Goal: Task Accomplishment & Management: Use online tool/utility

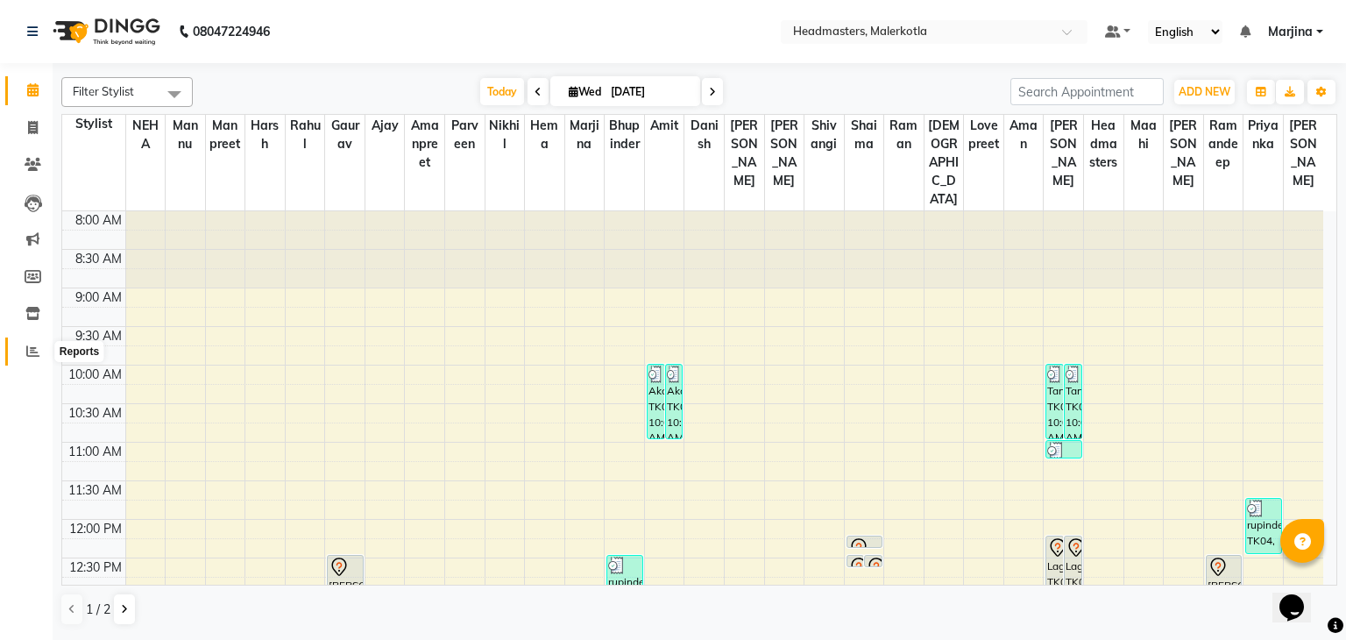
click at [26, 357] on icon at bounding box center [32, 350] width 13 height 13
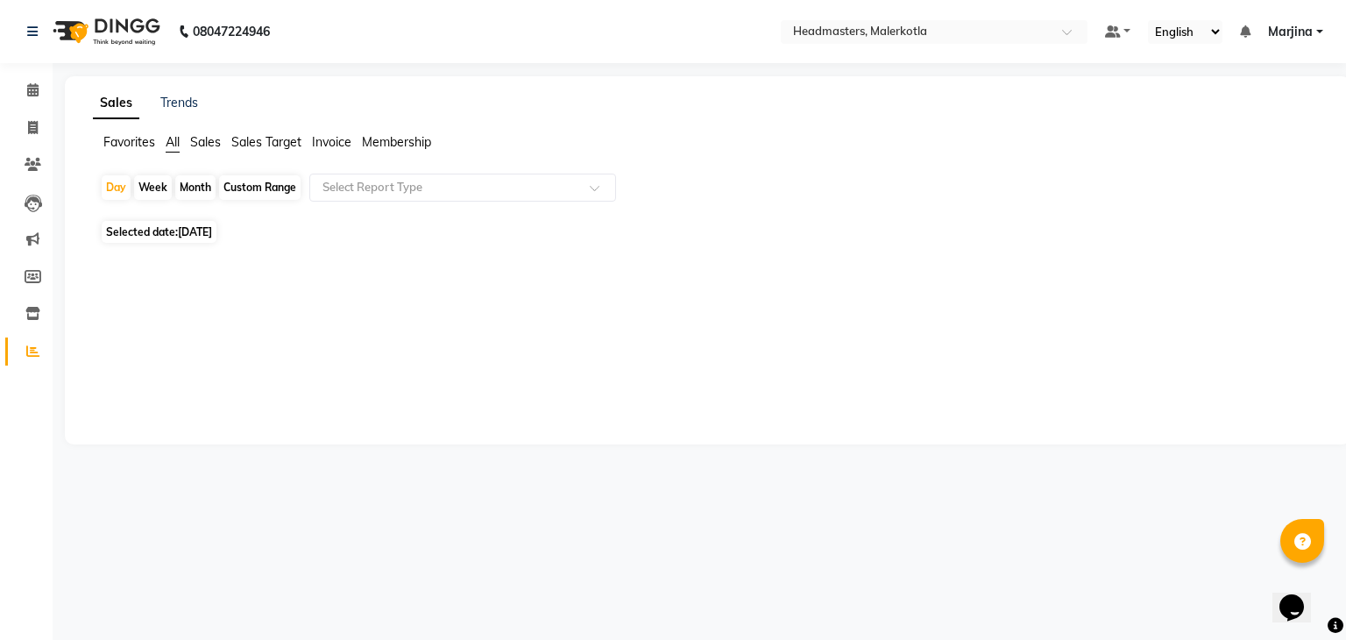
click at [202, 230] on span "[DATE]" at bounding box center [195, 231] width 34 height 13
select select "9"
select select "2025"
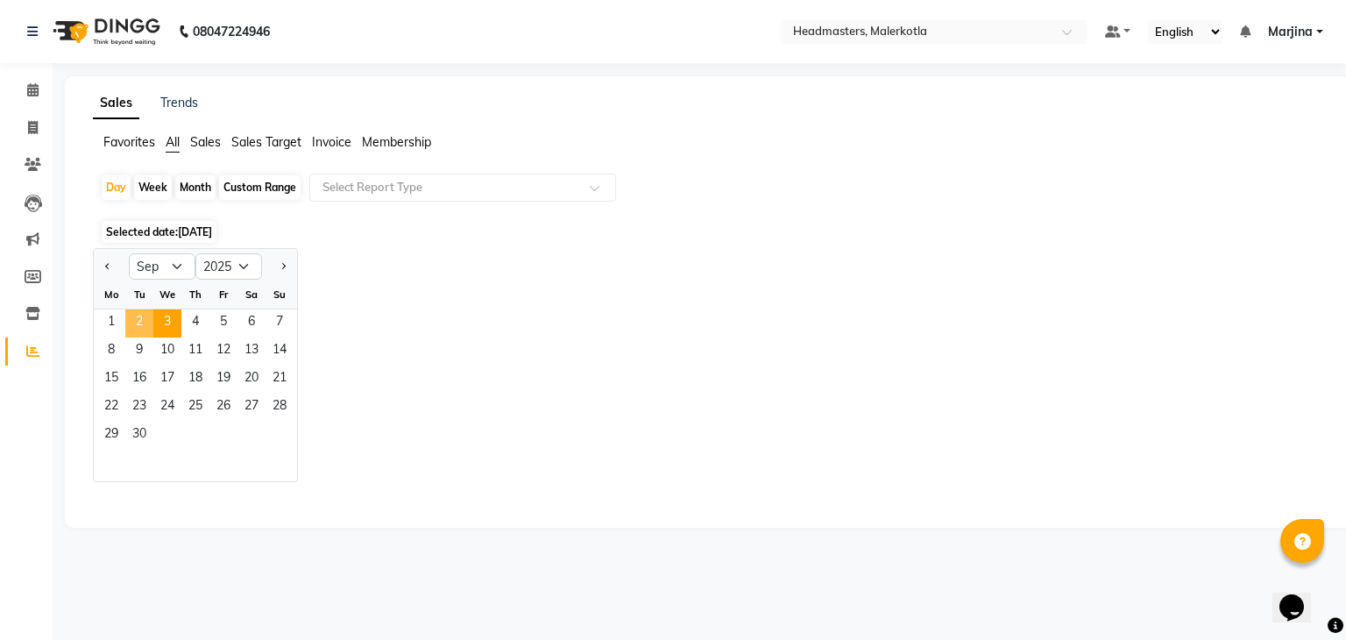
click at [132, 321] on span "2" at bounding box center [139, 323] width 28 height 28
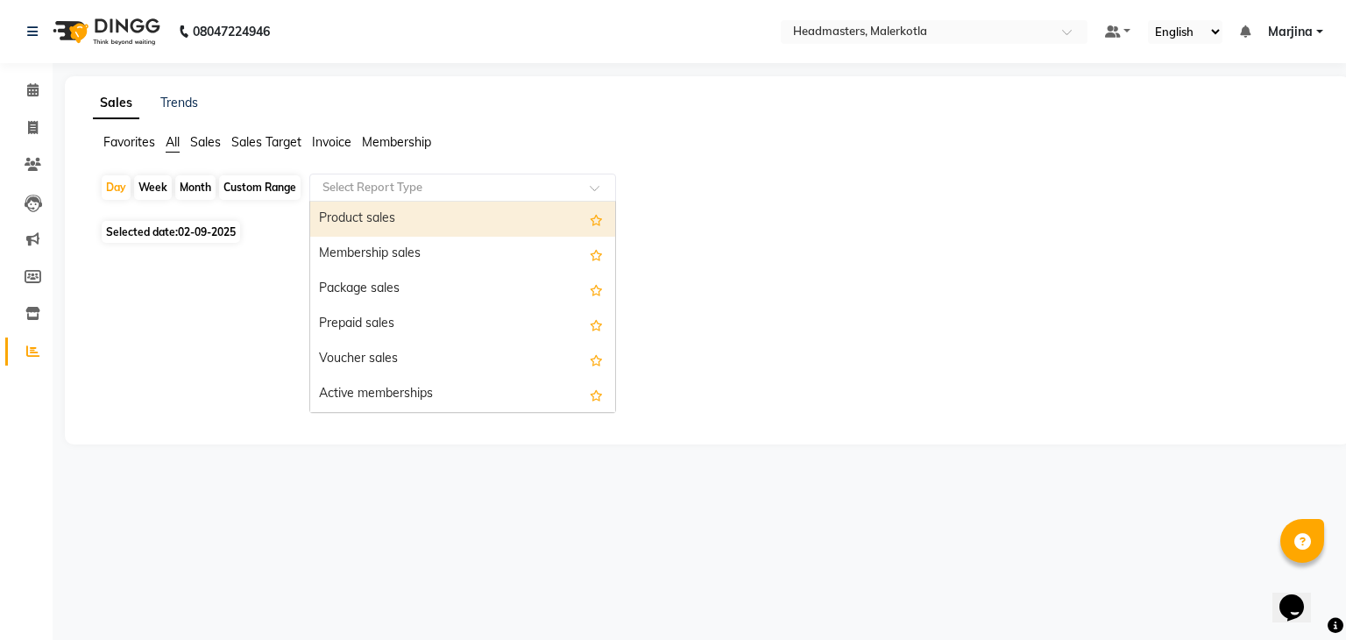
click at [403, 183] on input "text" at bounding box center [445, 188] width 252 height 18
click at [368, 219] on div "Product sales" at bounding box center [462, 219] width 305 height 35
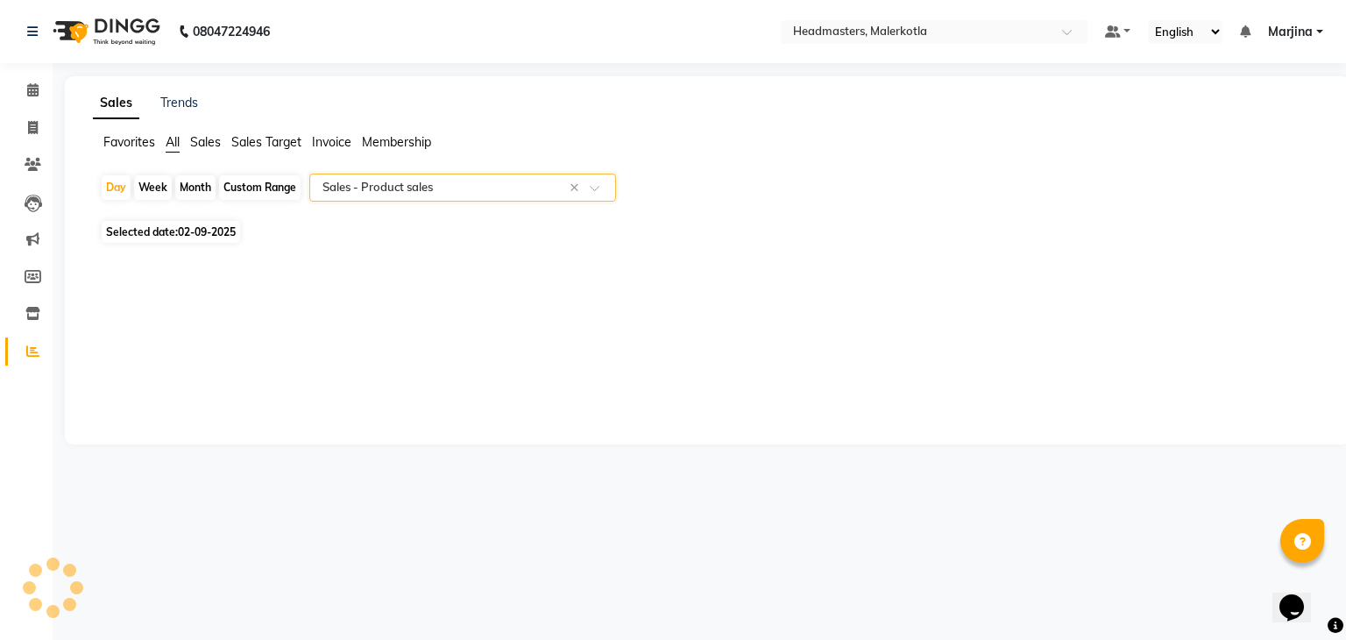
select select "csv"
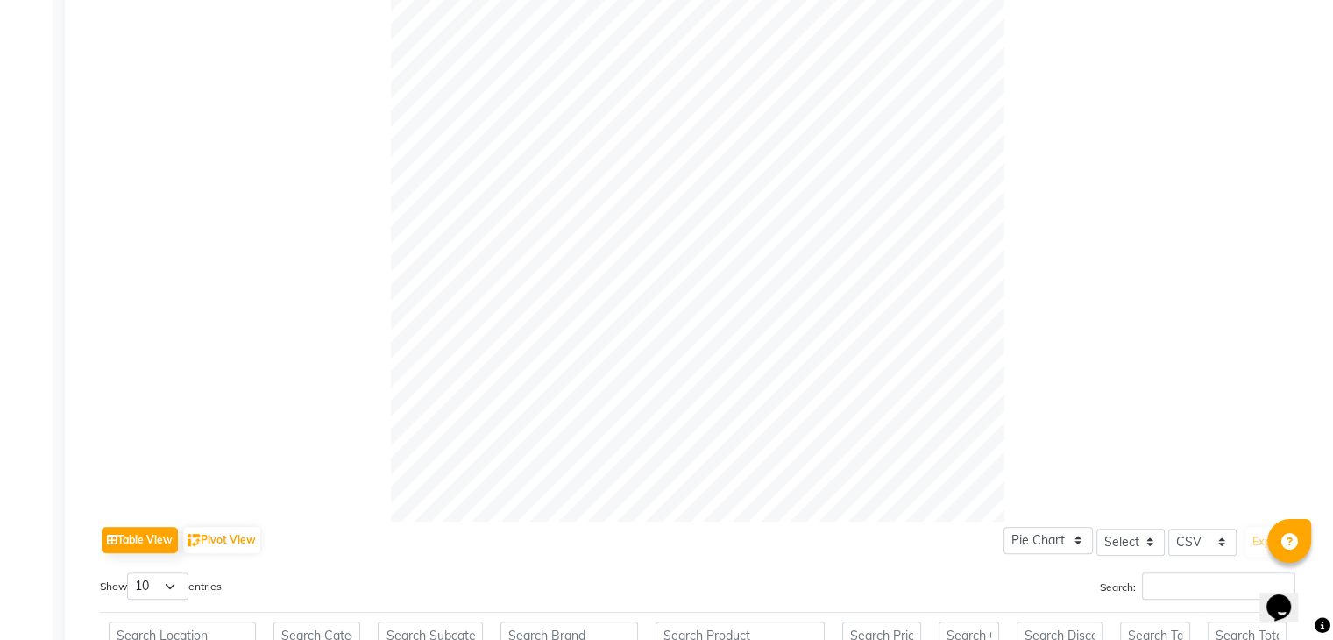
scroll to position [269, 0]
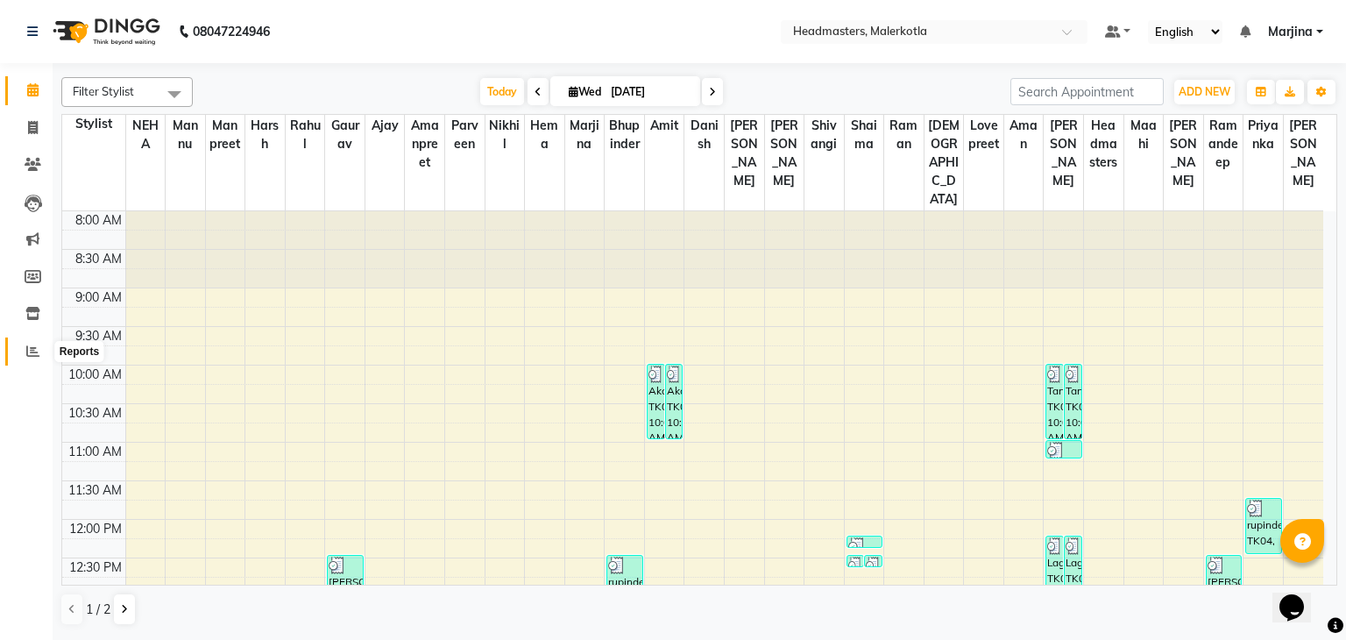
click at [26, 355] on icon at bounding box center [32, 350] width 13 height 13
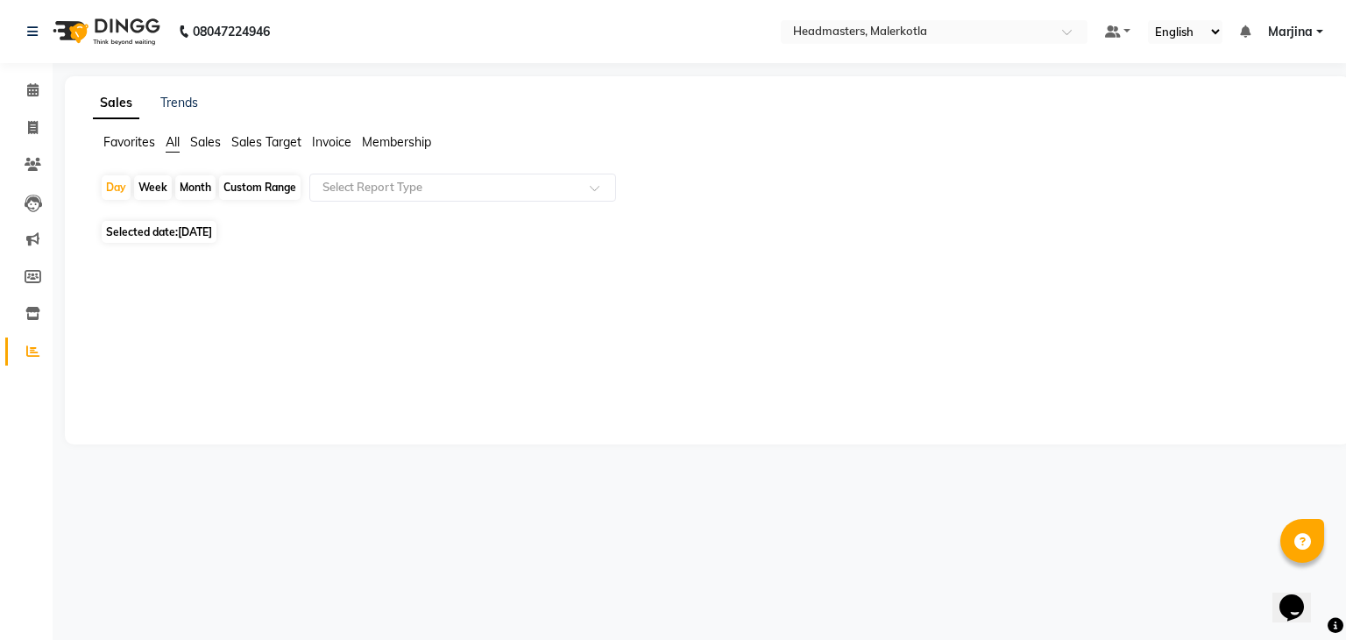
click at [196, 232] on span "[DATE]" at bounding box center [195, 231] width 34 height 13
select select "9"
select select "2025"
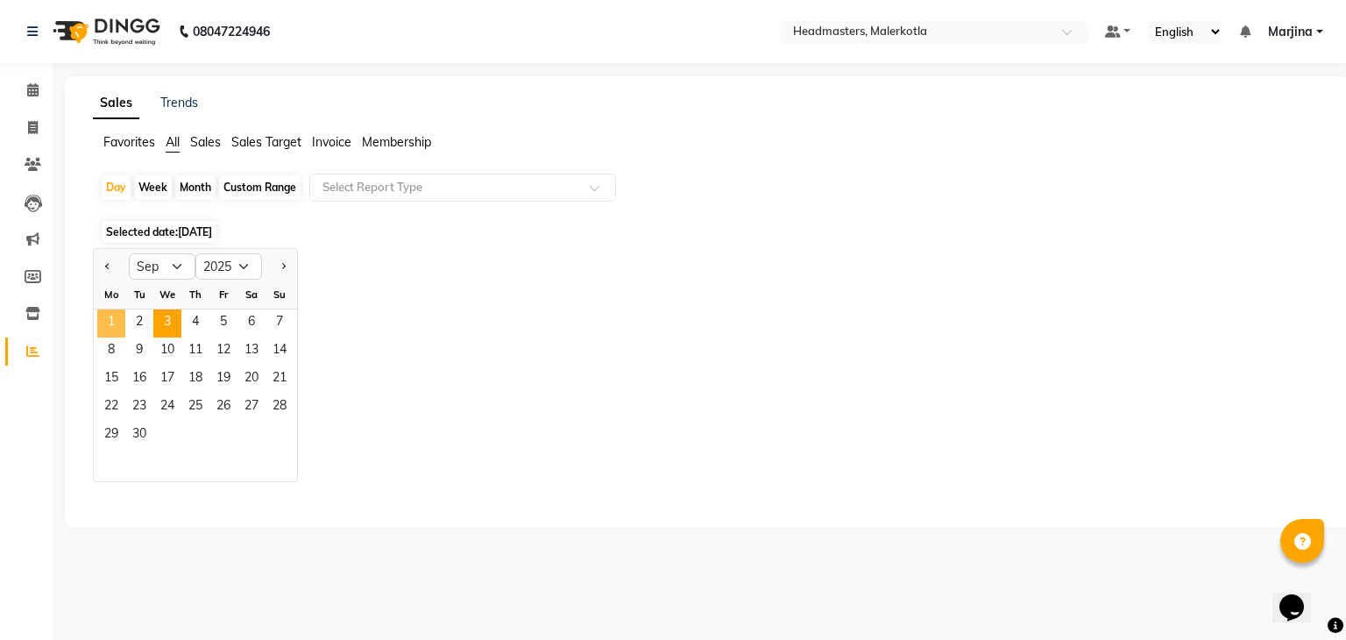
click at [115, 315] on span "1" at bounding box center [111, 323] width 28 height 28
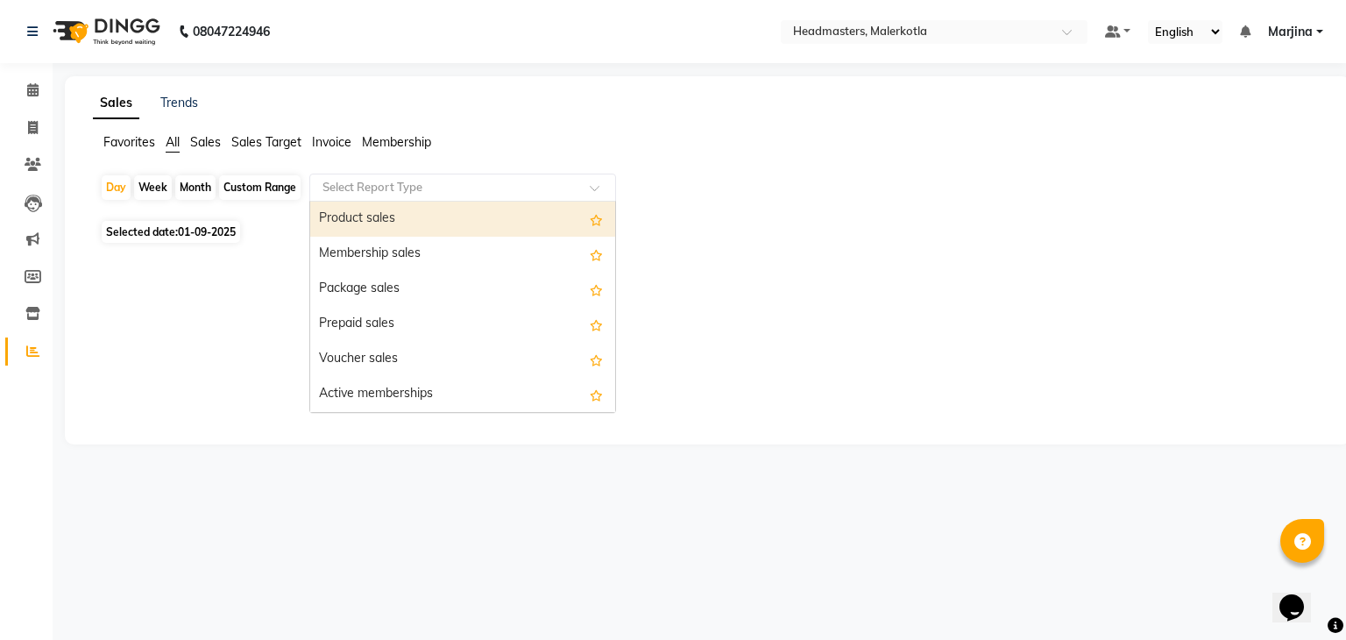
click at [395, 186] on input "text" at bounding box center [445, 188] width 252 height 18
click at [375, 213] on div "Product sales" at bounding box center [462, 219] width 305 height 35
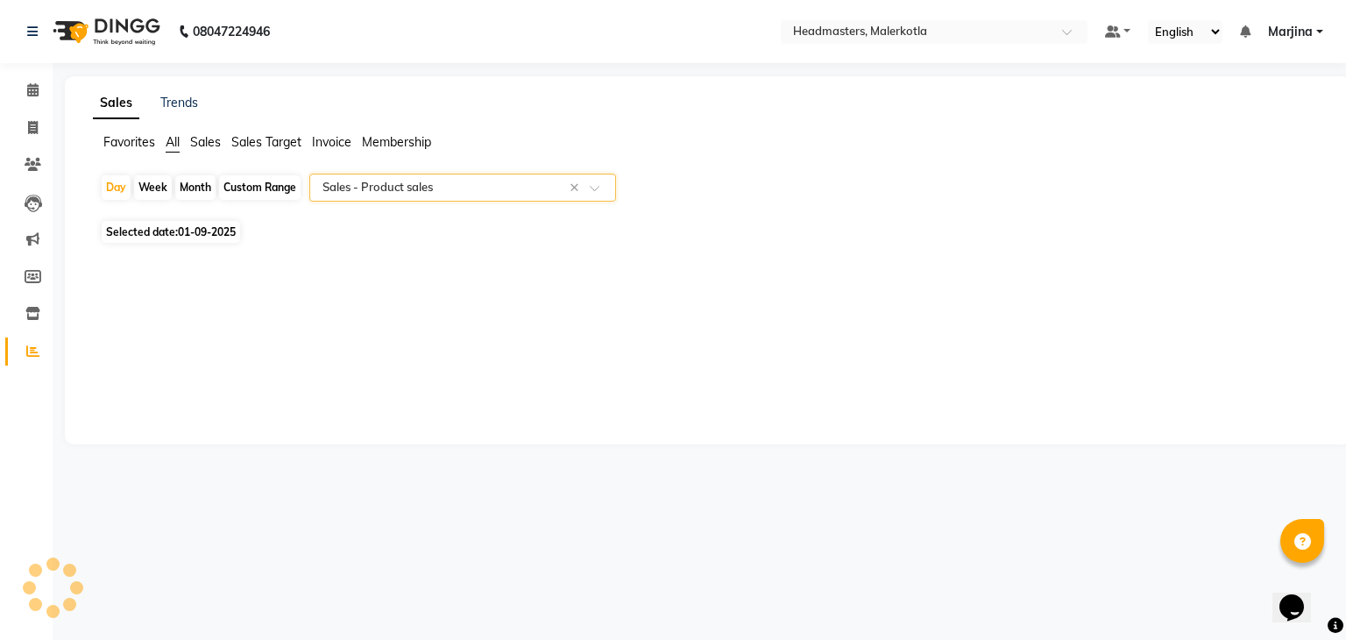
select select "csv"
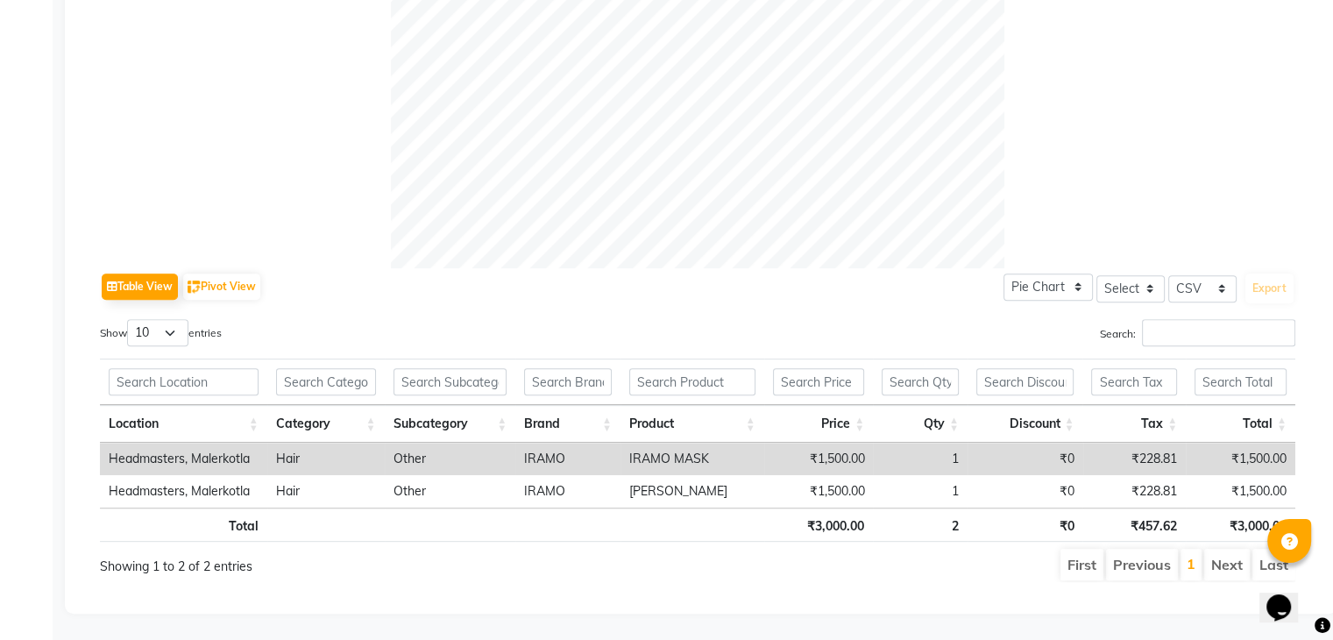
scroll to position [246, 0]
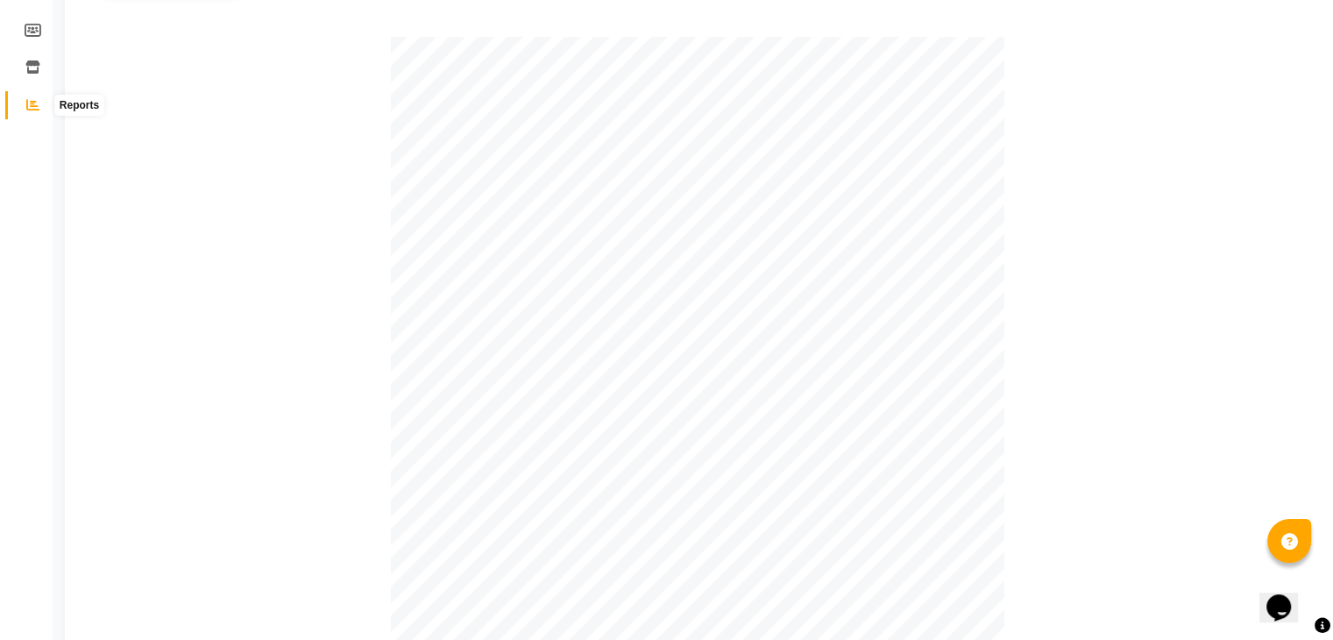
click at [34, 103] on icon at bounding box center [32, 104] width 13 height 13
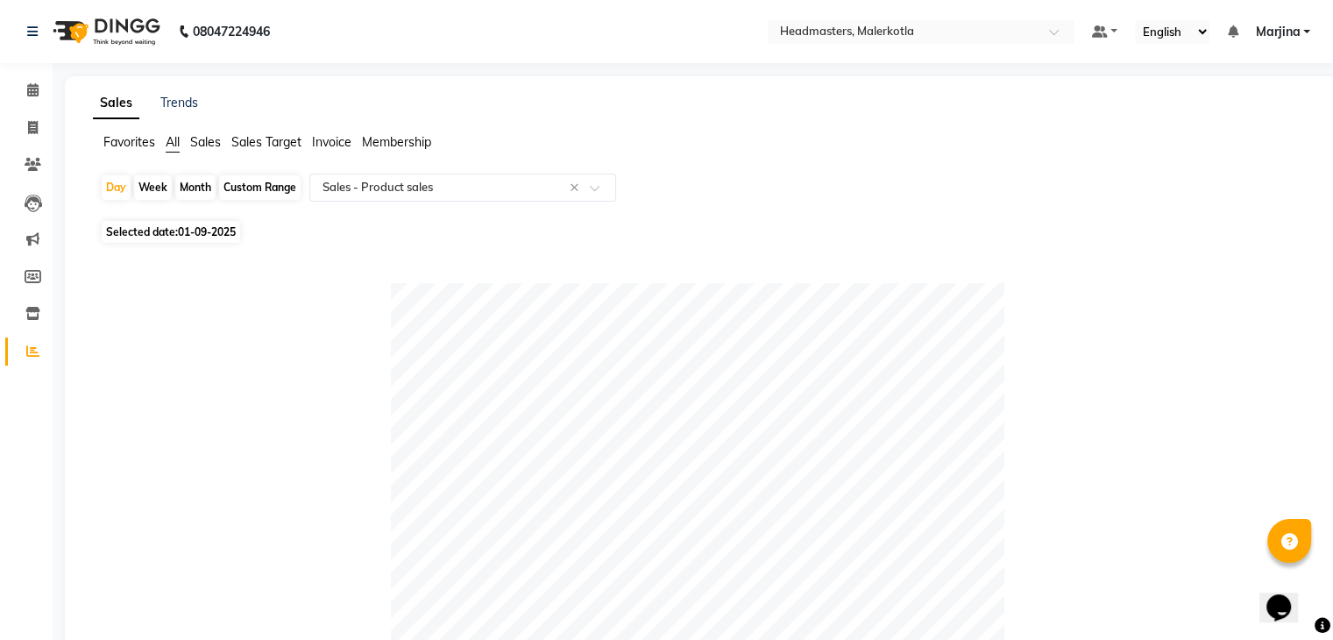
click at [201, 234] on span "01-09-2025" at bounding box center [207, 231] width 58 height 13
select select "9"
select select "2025"
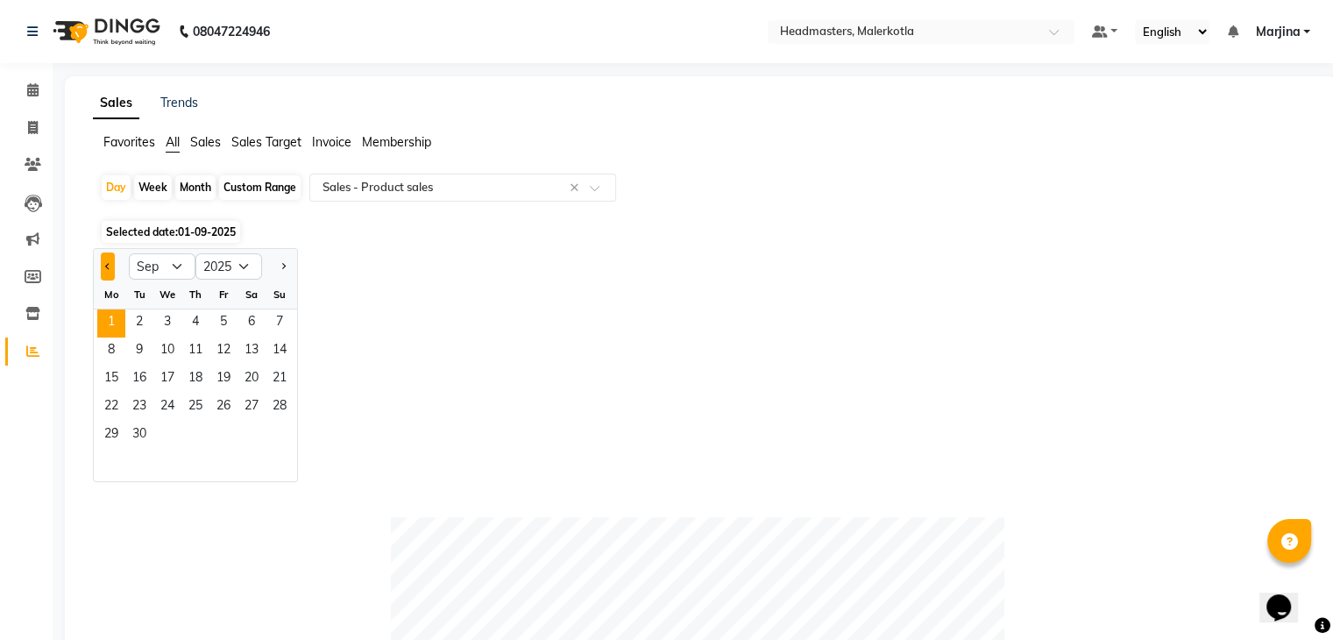
click at [110, 269] on button "Previous month" at bounding box center [108, 266] width 14 height 28
select select "8"
click at [274, 432] on span "31" at bounding box center [279, 435] width 28 height 28
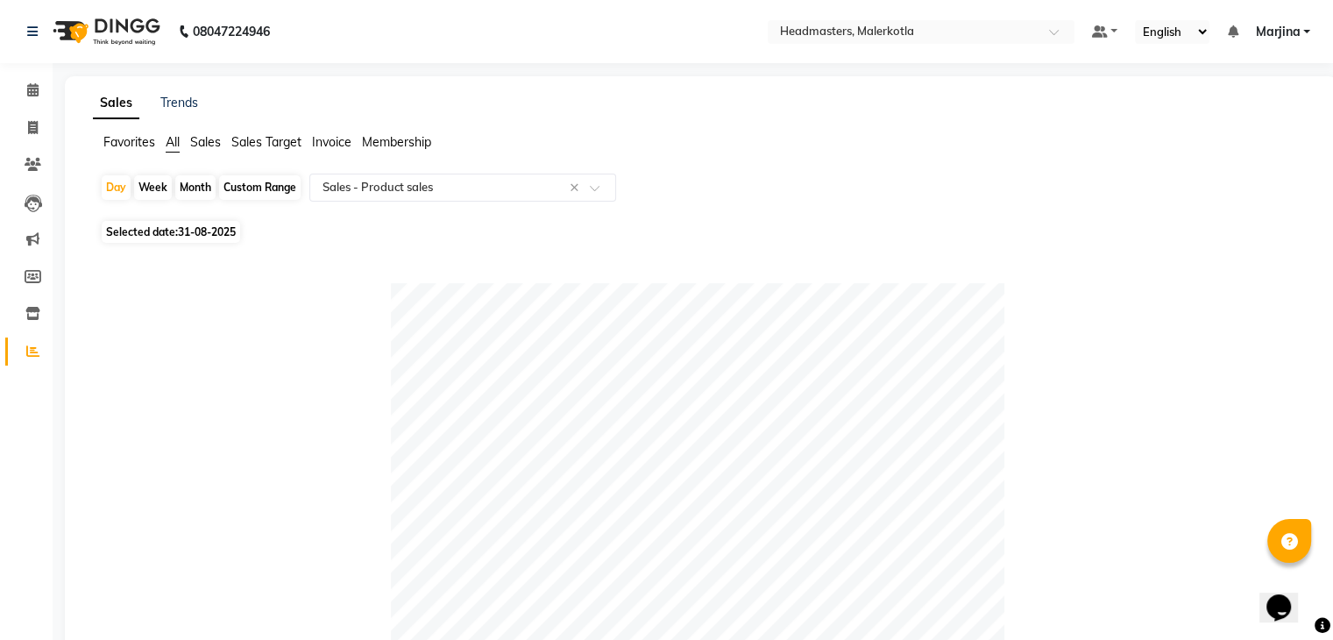
click at [193, 234] on span "31-08-2025" at bounding box center [207, 231] width 58 height 13
select select "8"
select select "2025"
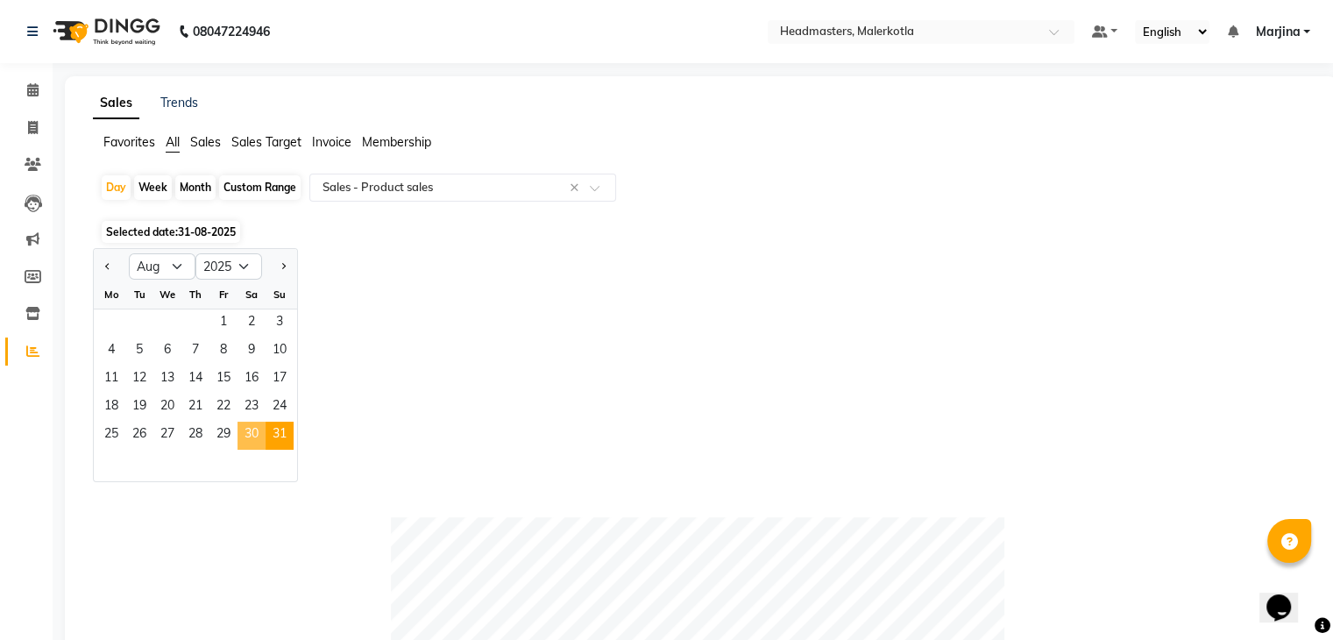
click at [245, 431] on span "30" at bounding box center [251, 435] width 28 height 28
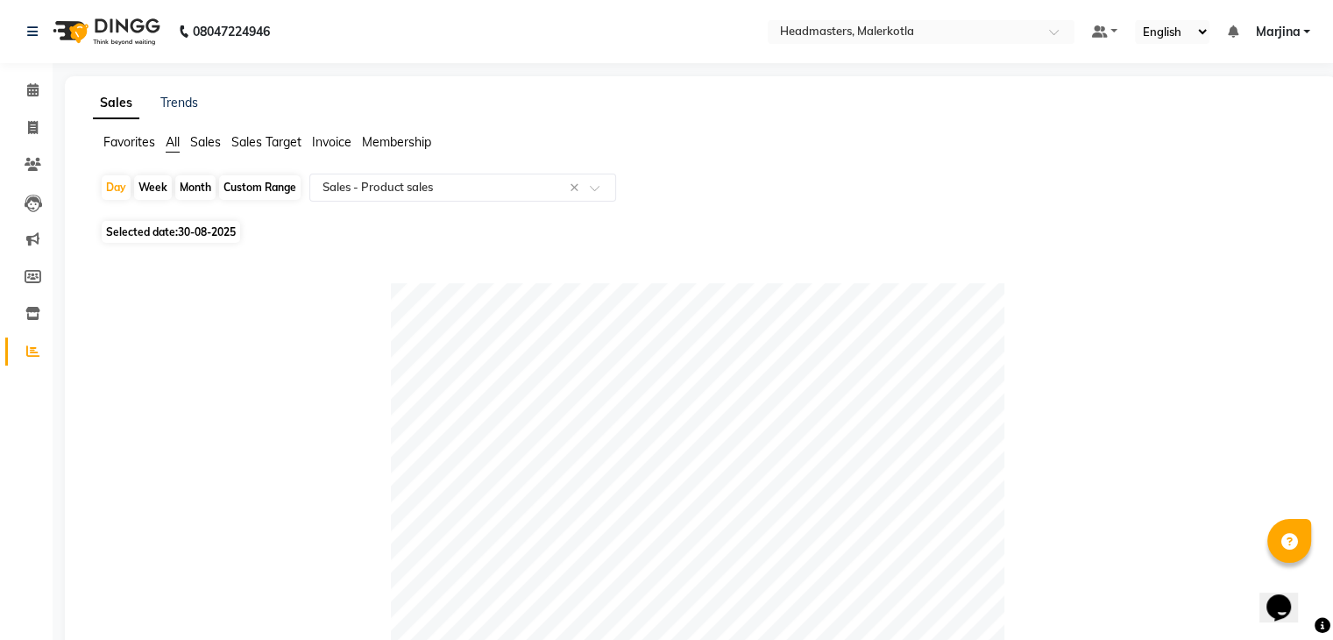
click at [195, 231] on span "30-08-2025" at bounding box center [207, 231] width 58 height 13
select select "8"
select select "2025"
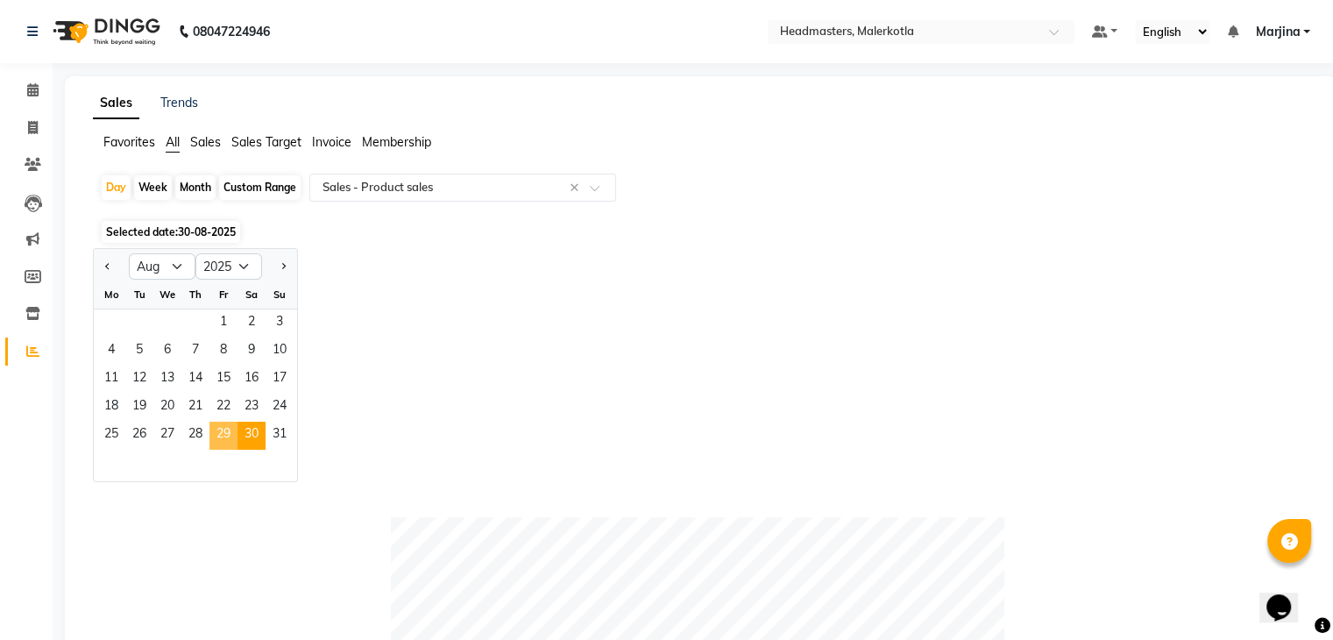
click at [223, 435] on span "29" at bounding box center [223, 435] width 28 height 28
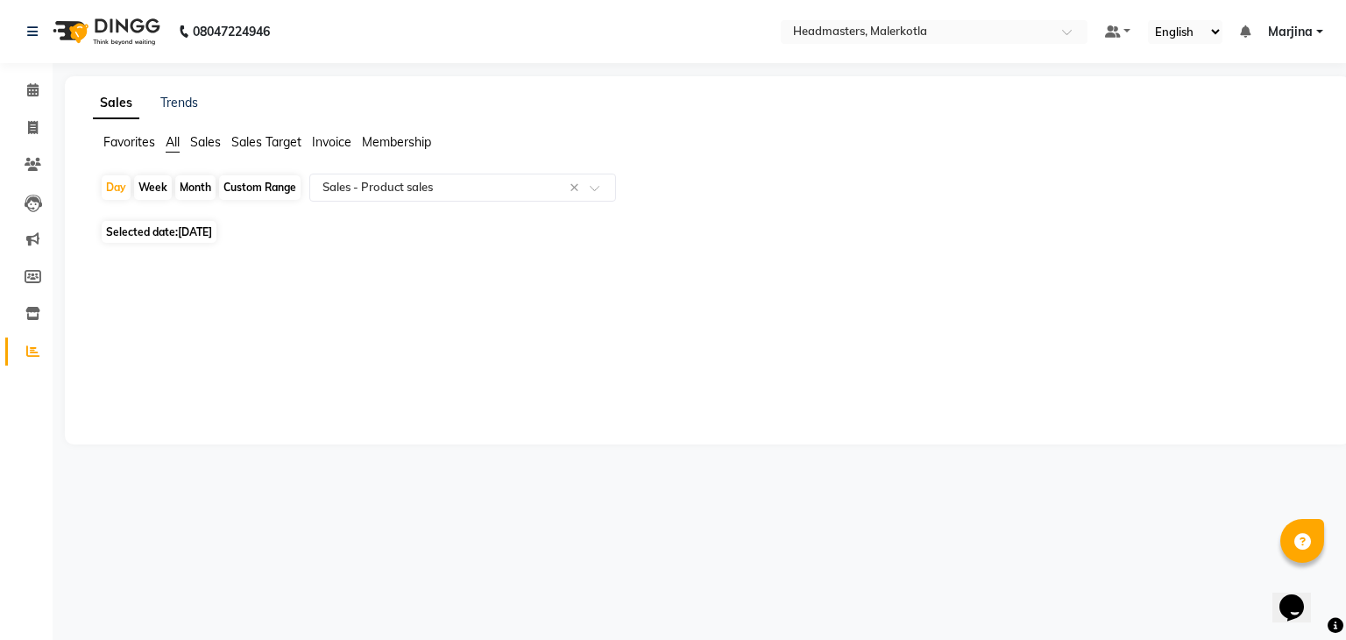
click at [209, 234] on span "29-08-2025" at bounding box center [195, 231] width 34 height 13
select select "8"
select select "2025"
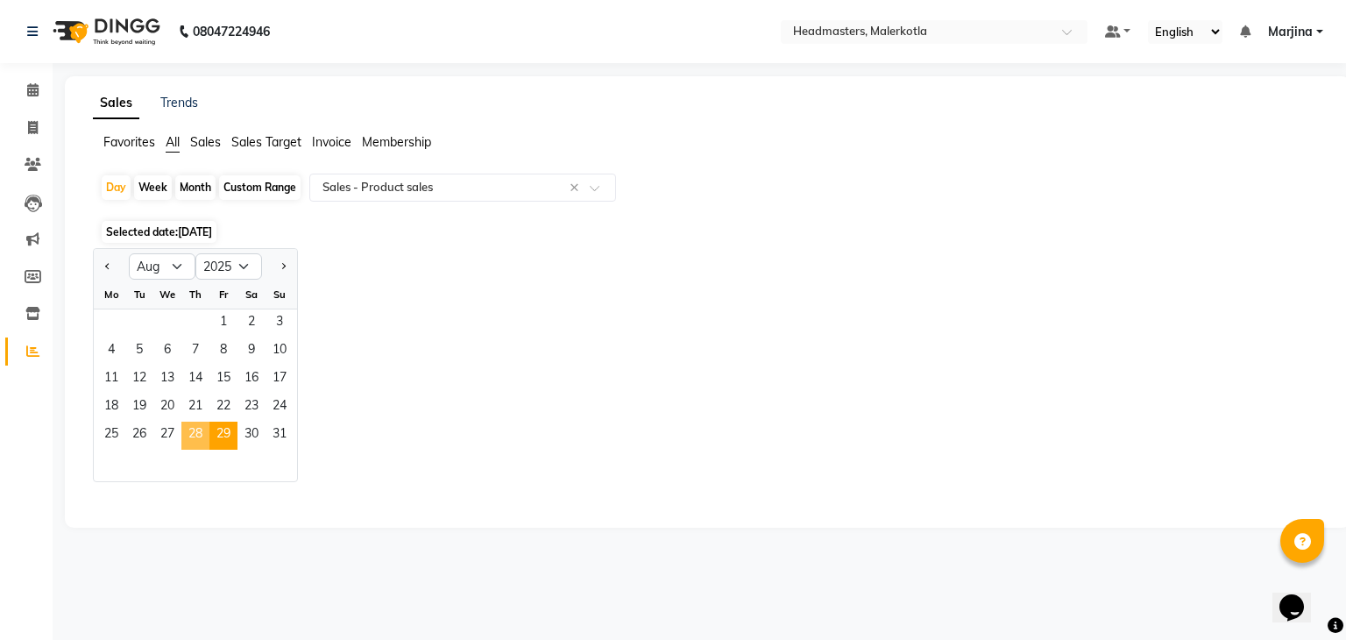
click at [195, 428] on span "28" at bounding box center [195, 435] width 28 height 28
select select "csv"
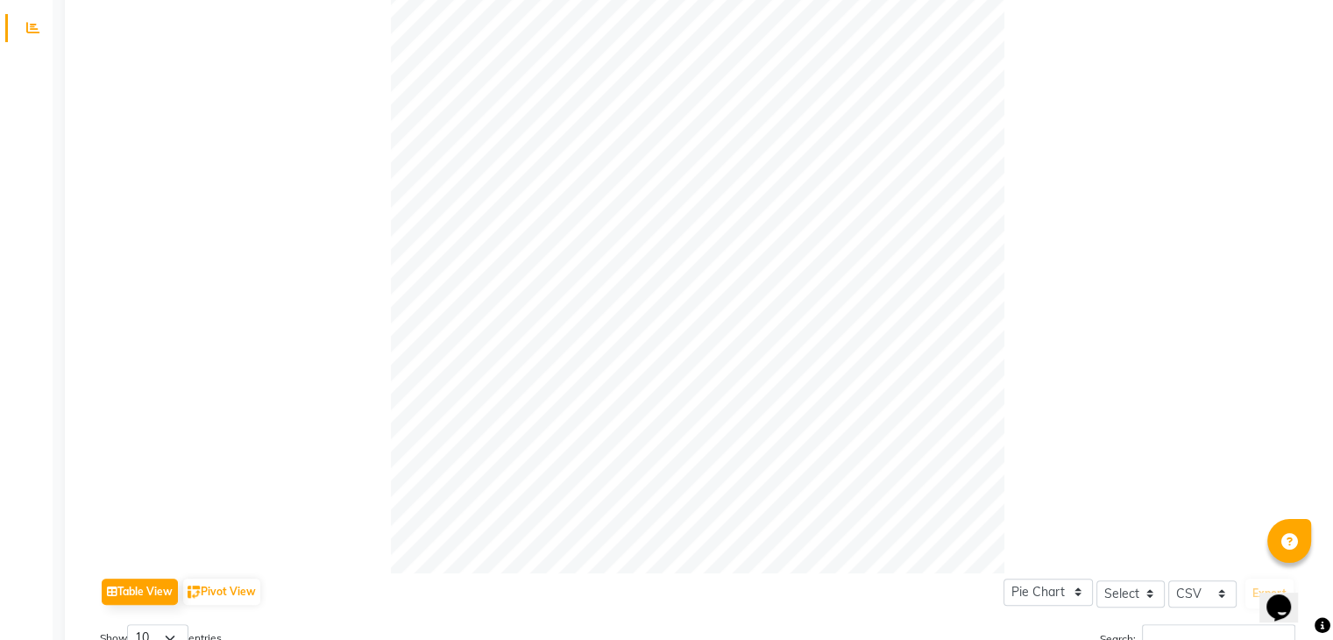
scroll to position [315, 0]
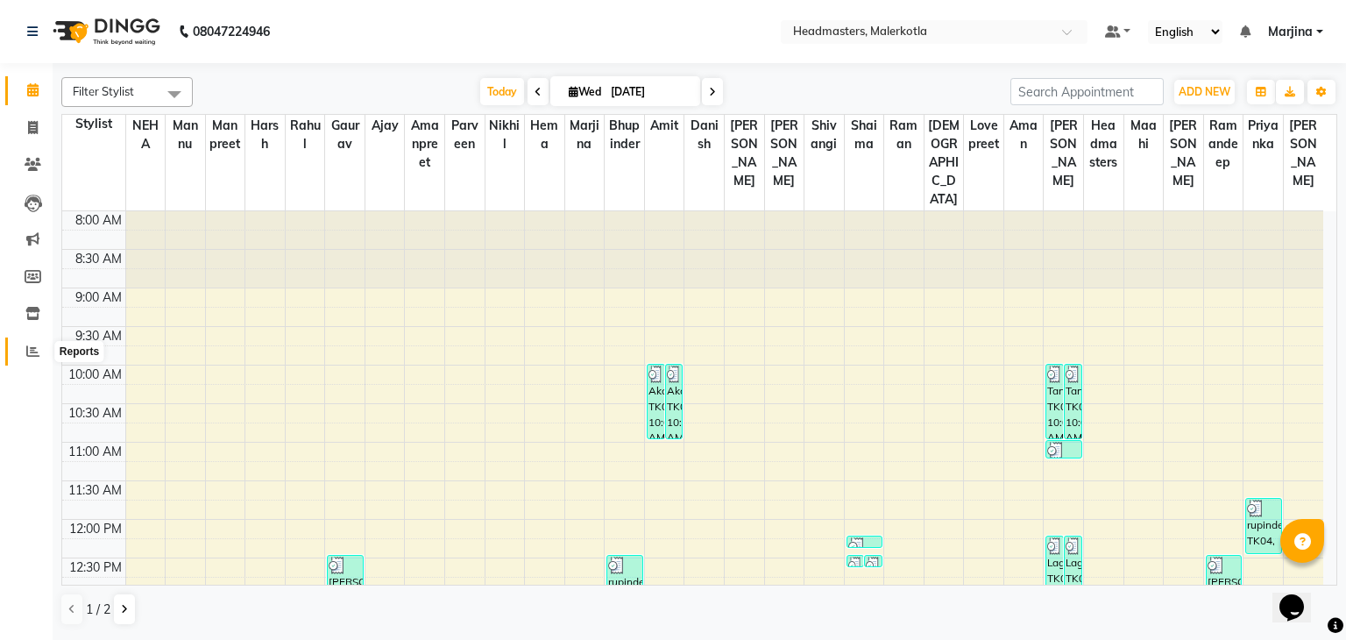
click at [26, 351] on icon at bounding box center [32, 350] width 13 height 13
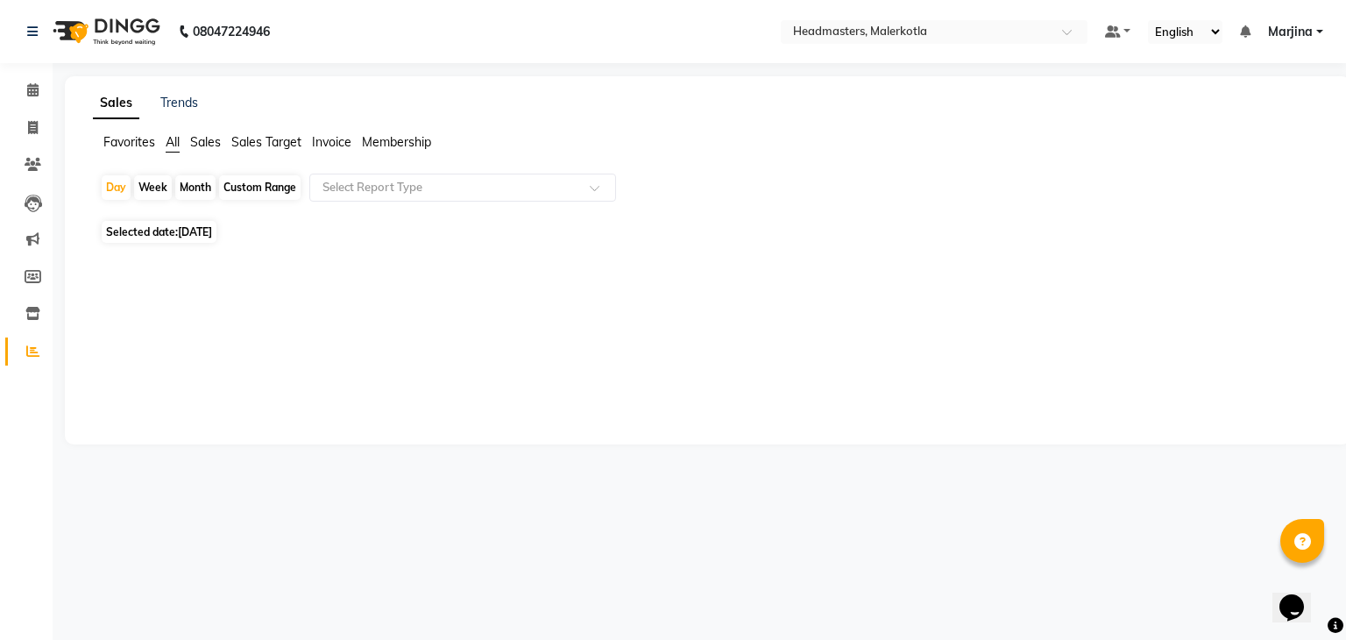
click at [158, 225] on span "Selected date: 03-09-2025" at bounding box center [159, 232] width 115 height 22
select select "9"
select select "2025"
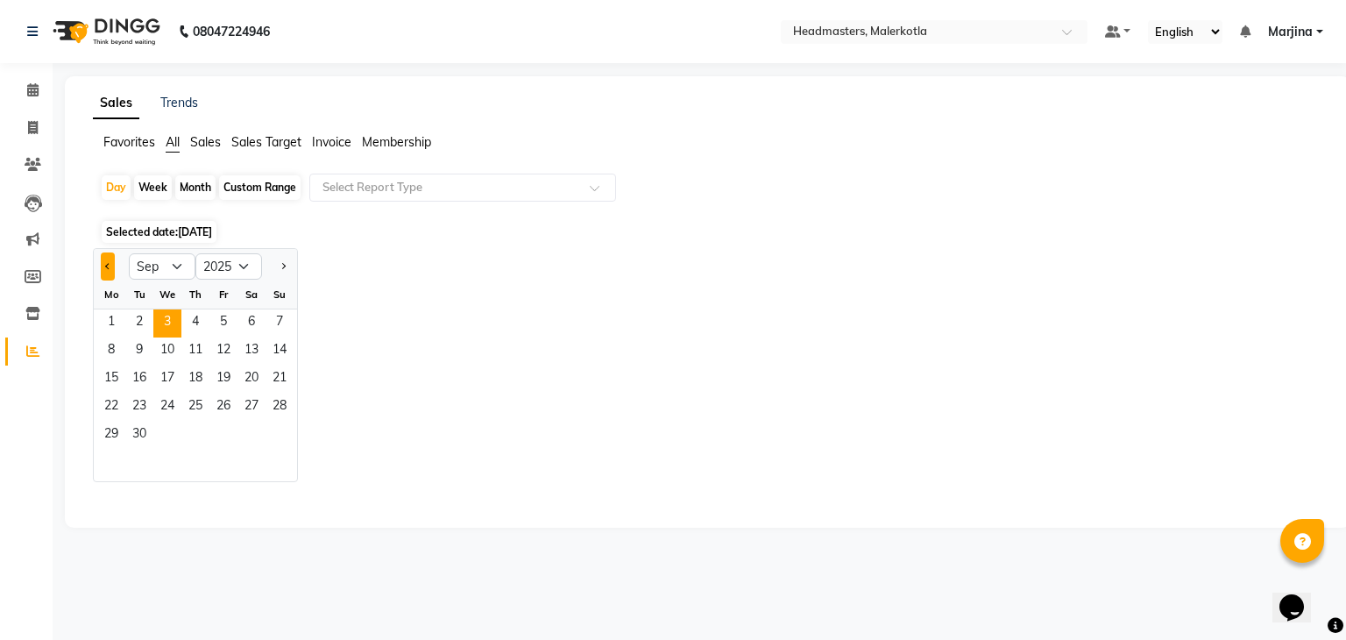
click at [107, 266] on span "Previous month" at bounding box center [108, 265] width 6 height 6
select select "8"
click at [200, 425] on span "28" at bounding box center [195, 435] width 28 height 28
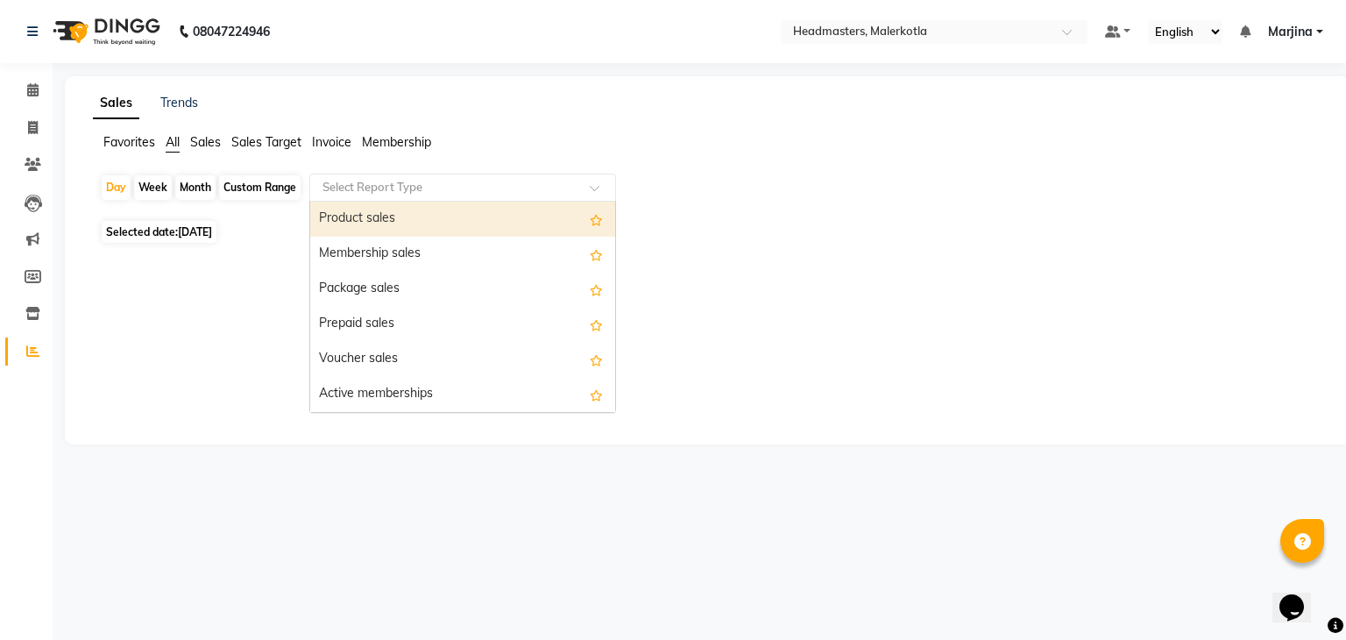
click at [378, 186] on input "text" at bounding box center [445, 188] width 252 height 18
click at [372, 218] on div "Product sales" at bounding box center [462, 219] width 305 height 35
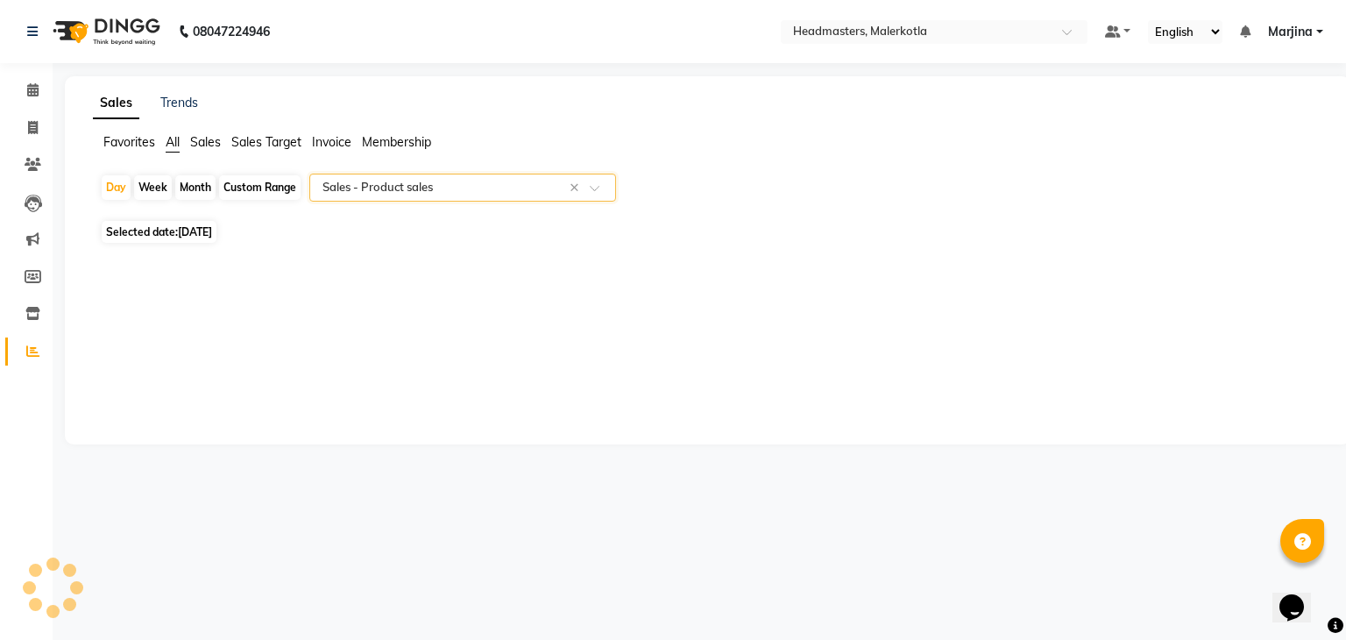
select select "csv"
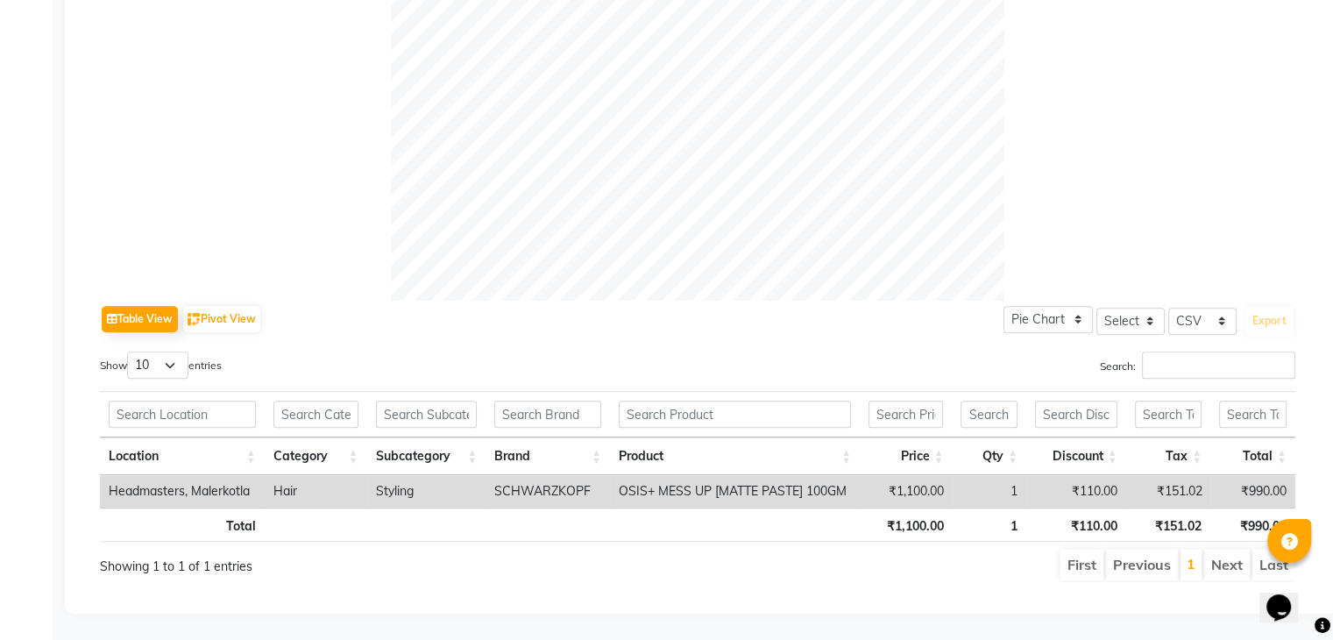
scroll to position [342, 0]
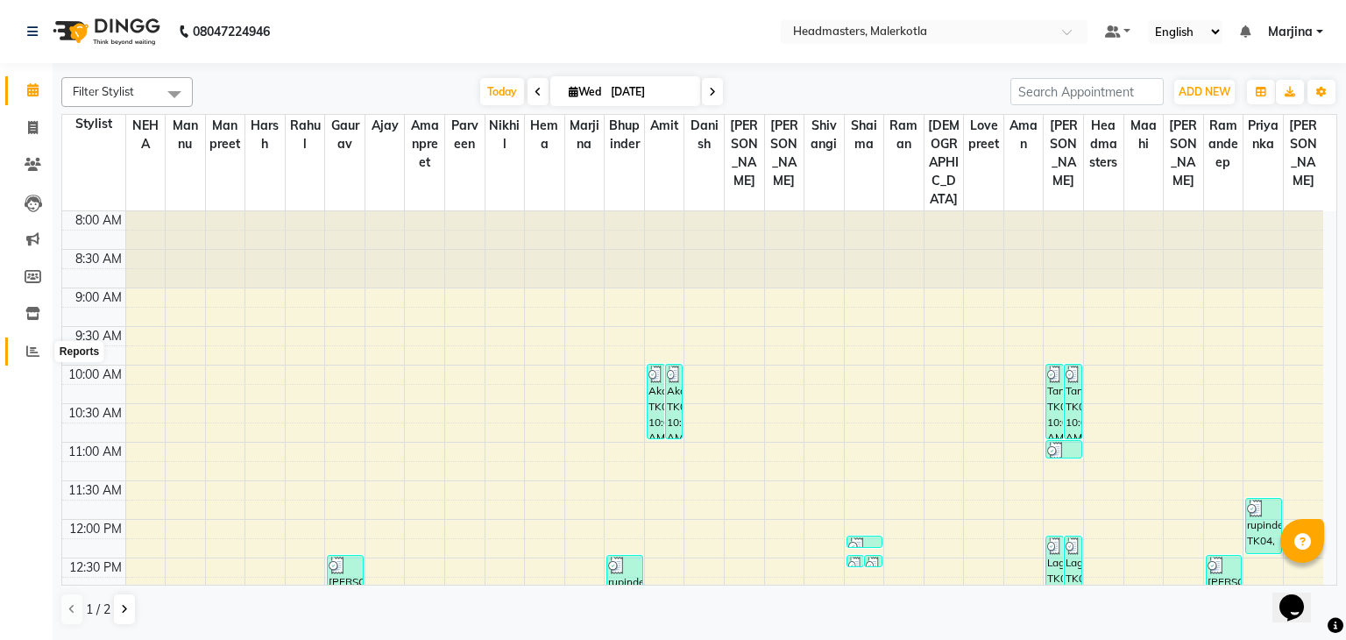
click at [35, 351] on icon at bounding box center [32, 350] width 13 height 13
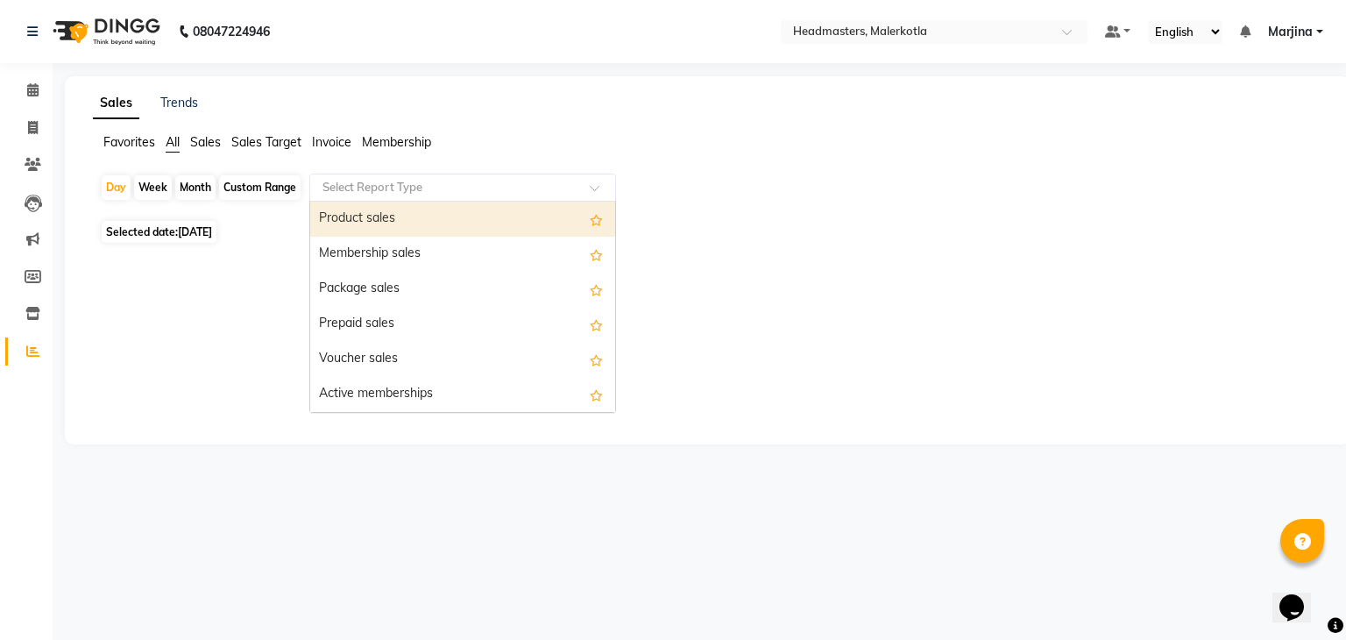
click at [394, 185] on input "text" at bounding box center [445, 188] width 252 height 18
click at [380, 217] on div "Product sales" at bounding box center [462, 219] width 305 height 35
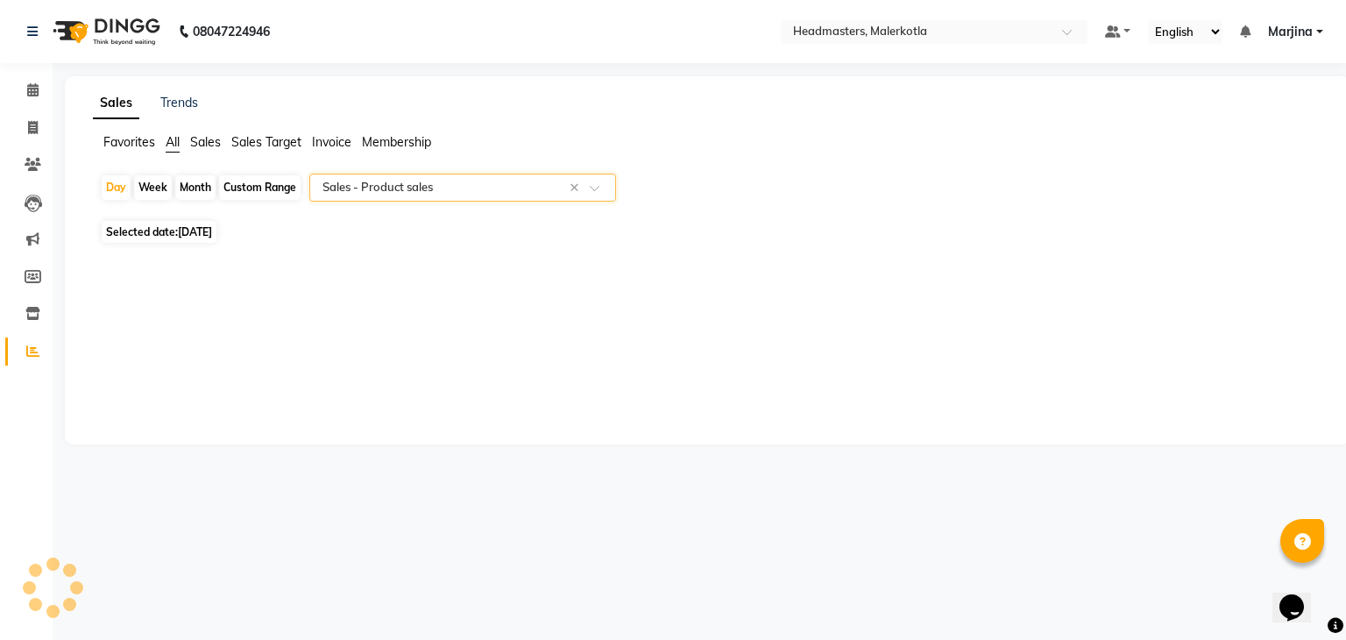
select select "csv"
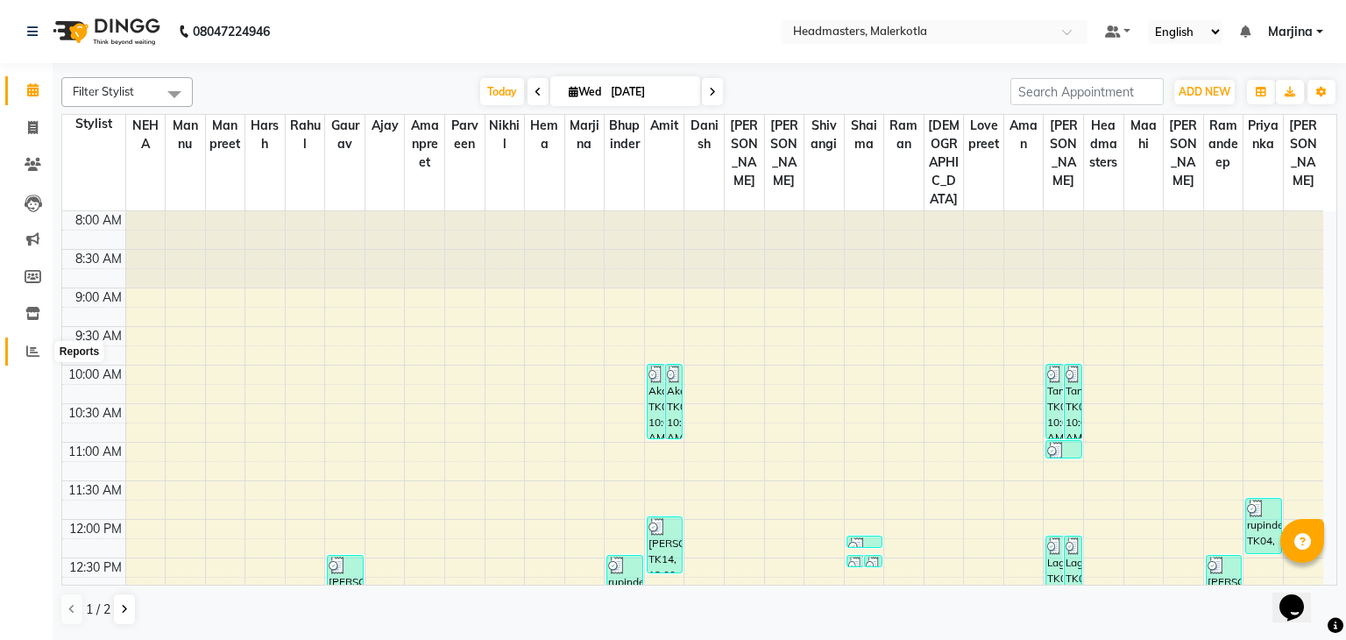
click at [30, 357] on icon at bounding box center [32, 350] width 13 height 13
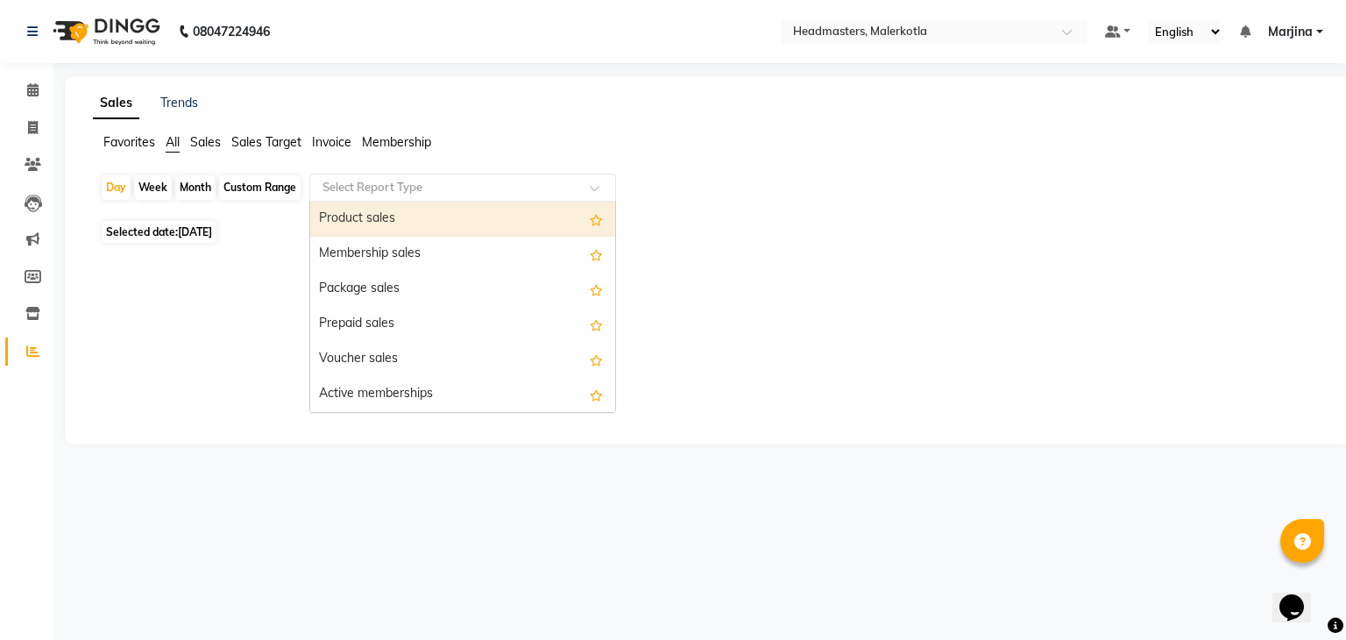
click at [347, 187] on input "text" at bounding box center [445, 188] width 252 height 18
click at [353, 217] on div "Product sales" at bounding box center [462, 219] width 305 height 35
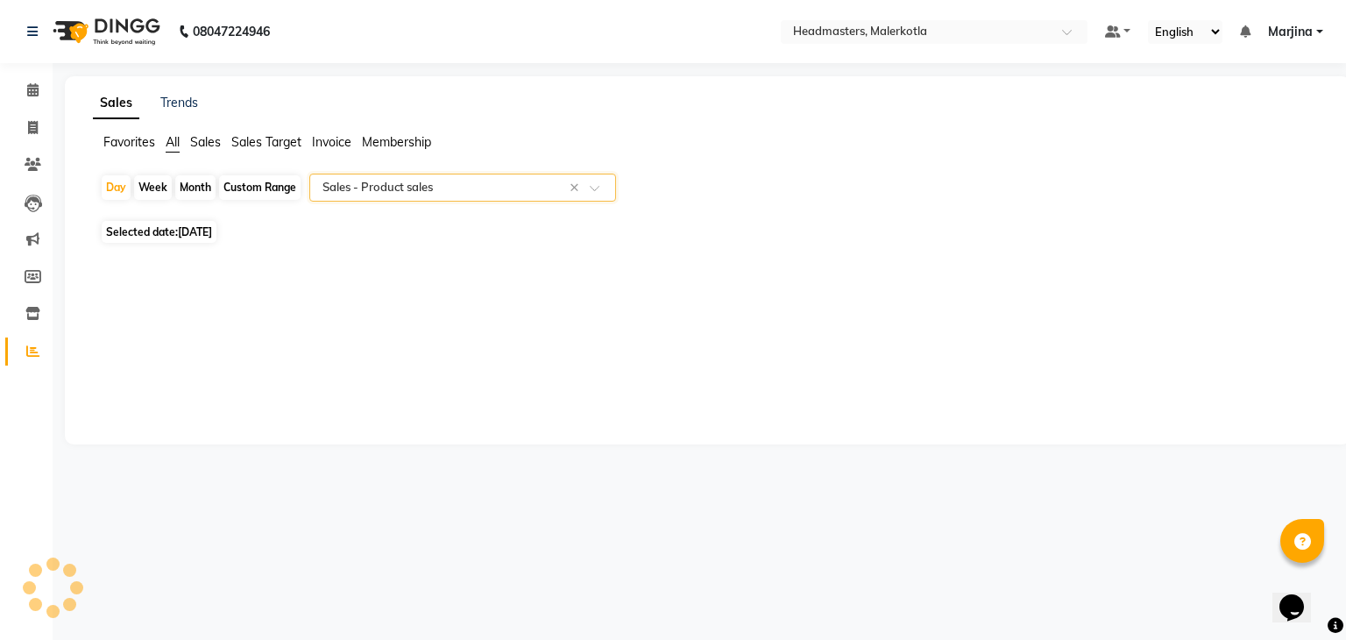
select select "csv"
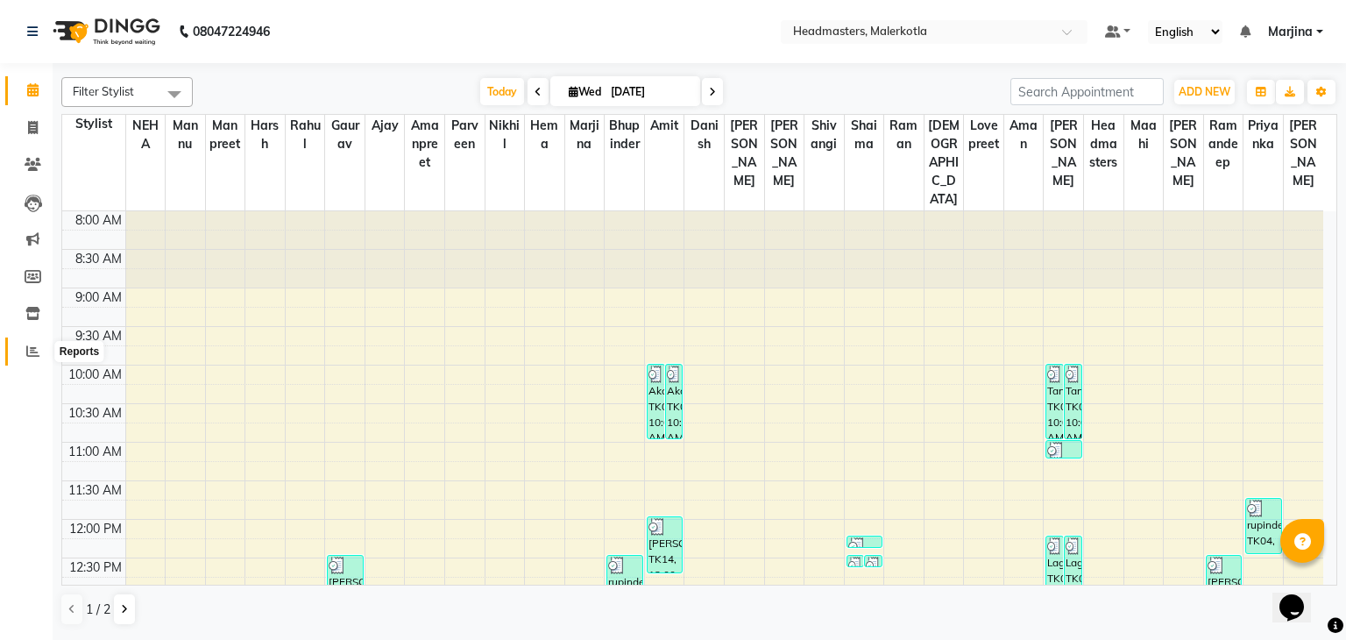
click at [37, 351] on icon at bounding box center [32, 350] width 13 height 13
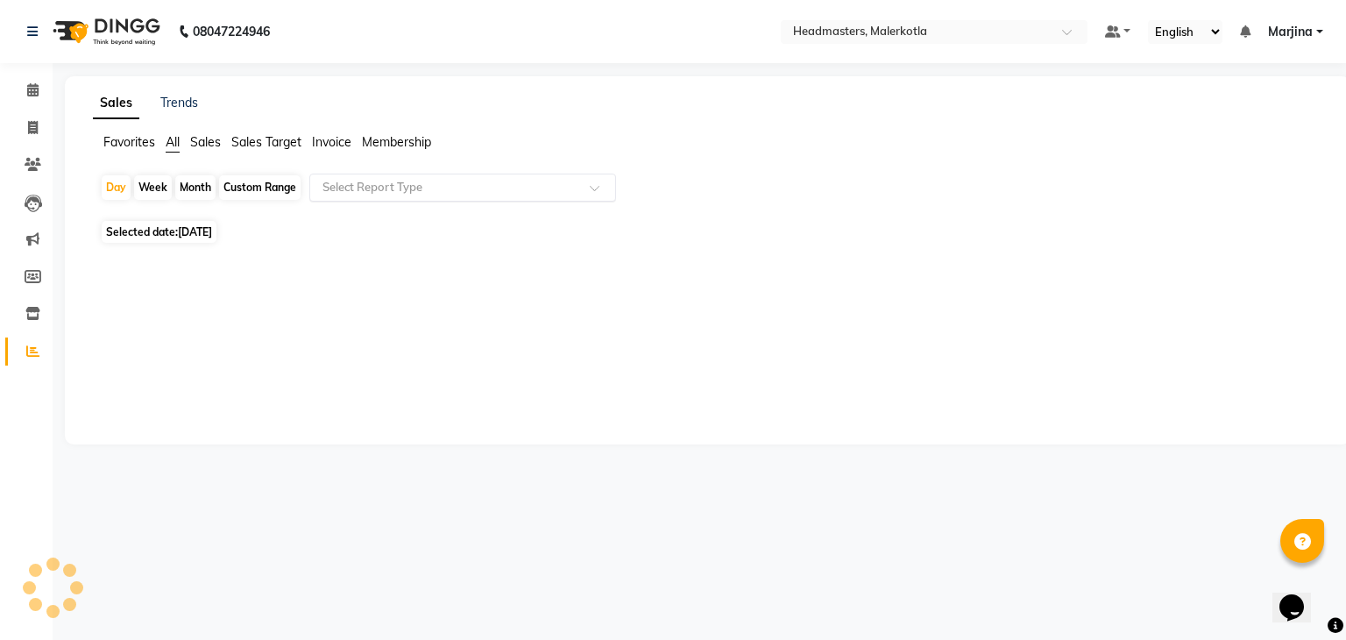
click at [364, 183] on input "text" at bounding box center [445, 188] width 252 height 18
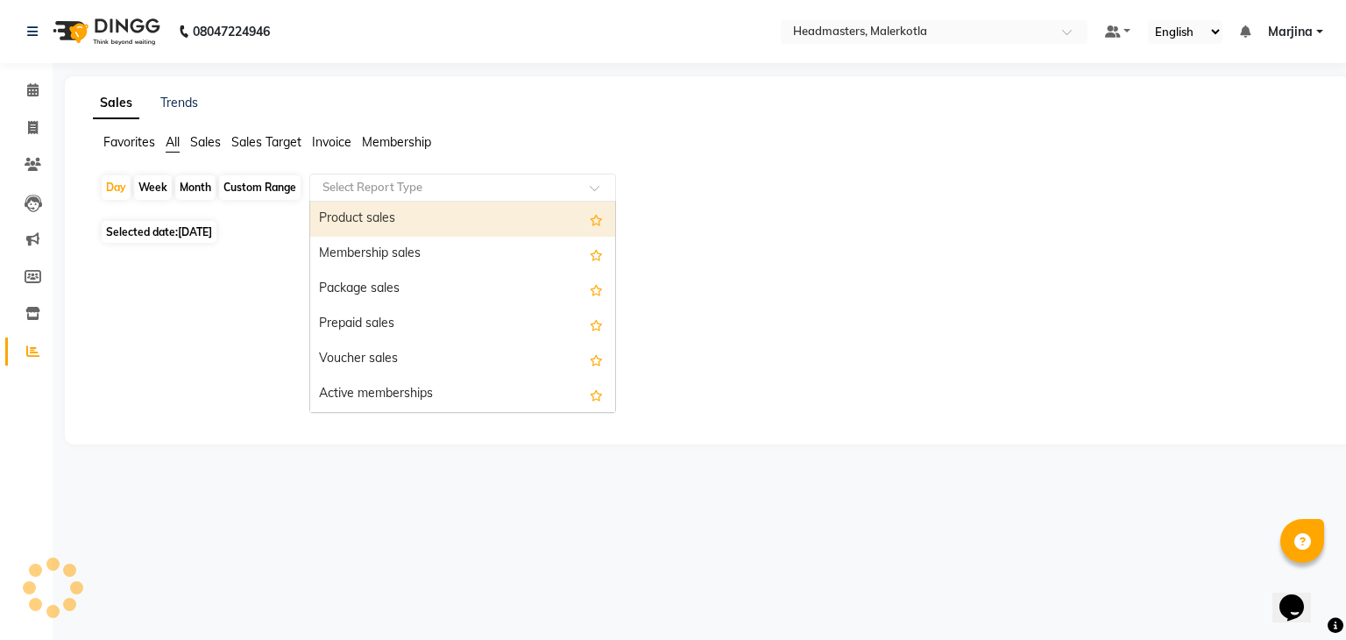
click at [368, 218] on div "Product sales" at bounding box center [462, 219] width 305 height 35
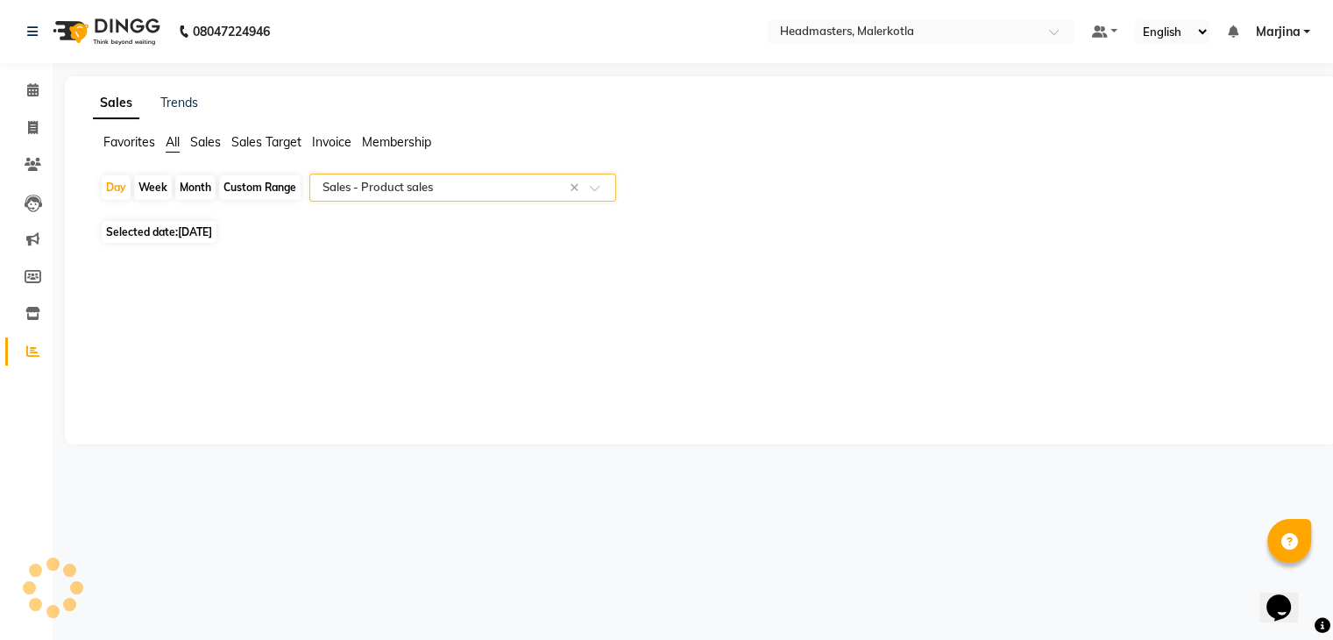
select select "csv"
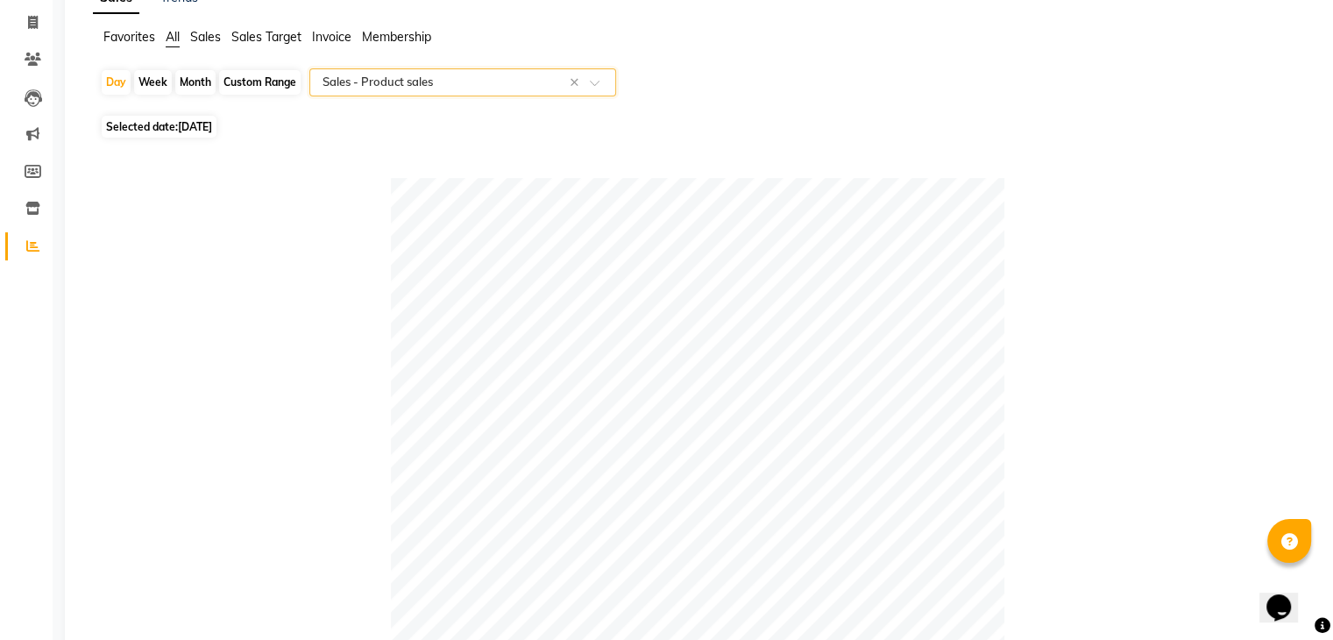
scroll to position [109, 0]
